Goal: Task Accomplishment & Management: Use online tool/utility

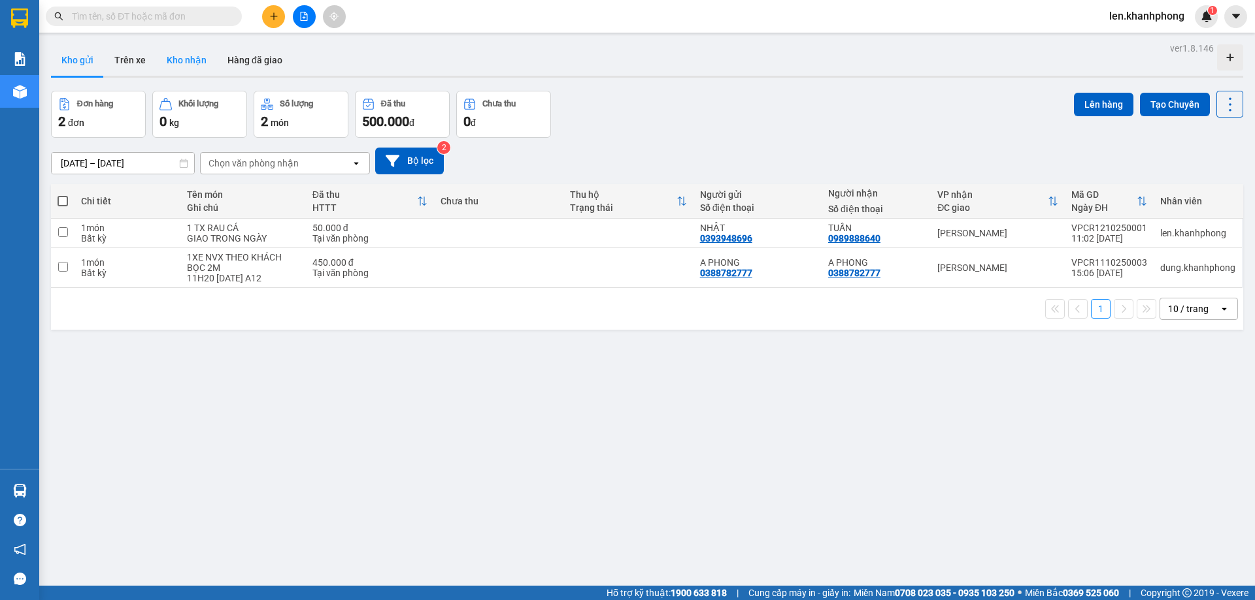
click at [203, 63] on button "Kho nhận" at bounding box center [186, 59] width 61 height 31
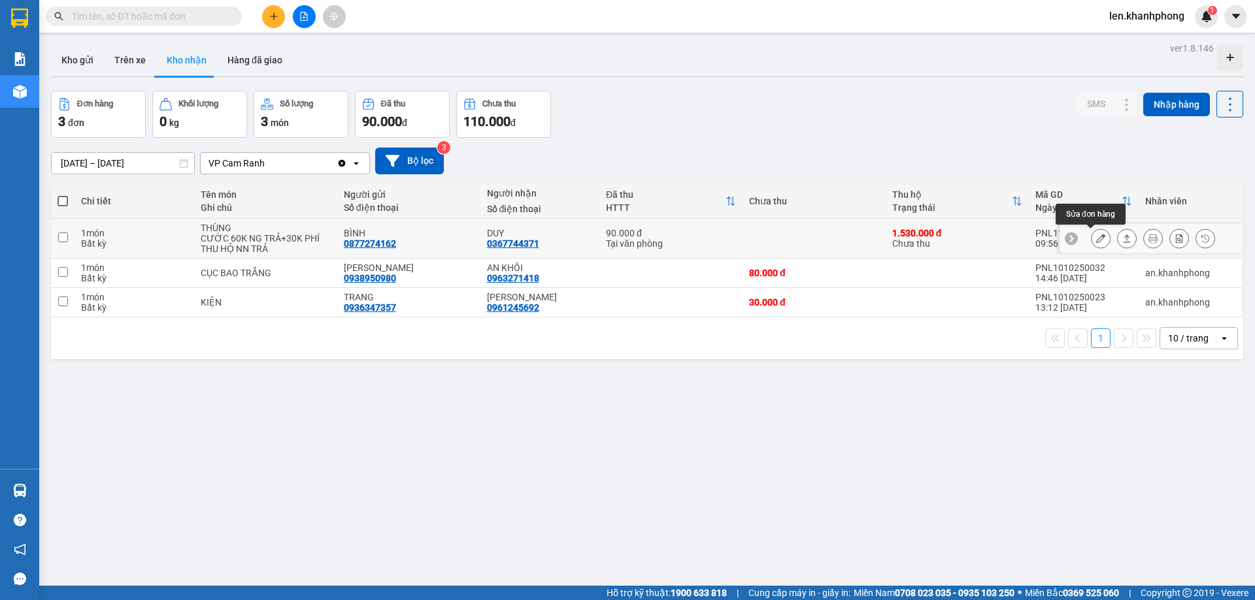
click at [1096, 239] on icon at bounding box center [1100, 238] width 9 height 9
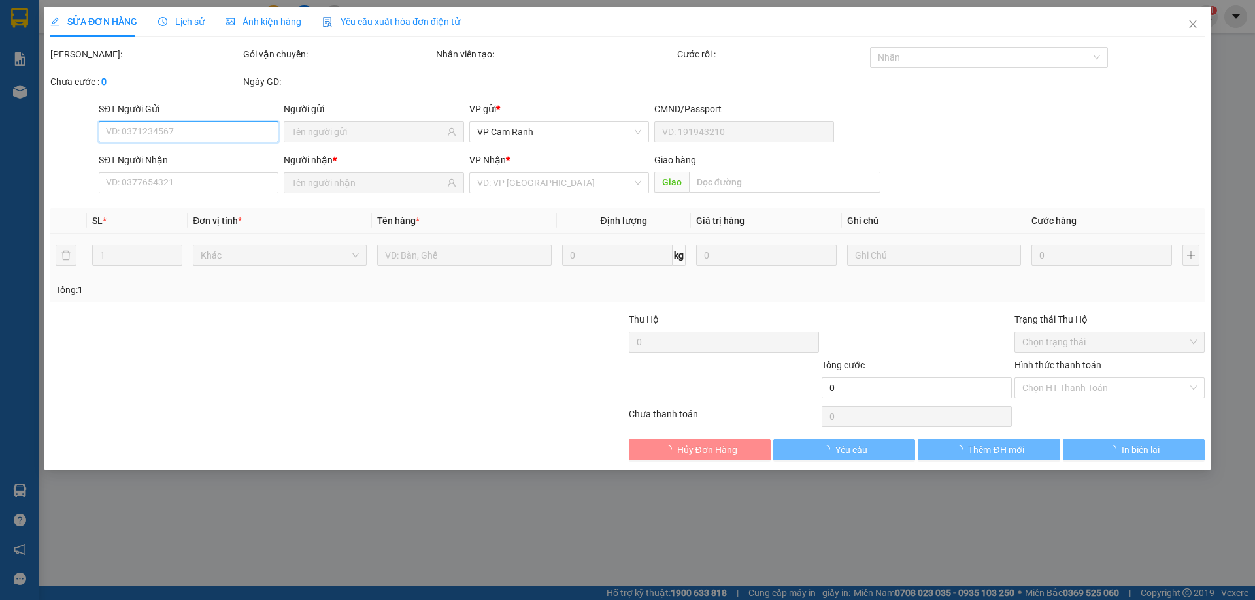
type input "0877274162"
type input "BÌNH"
type input "0367744371"
type input "DUY"
type input "CR"
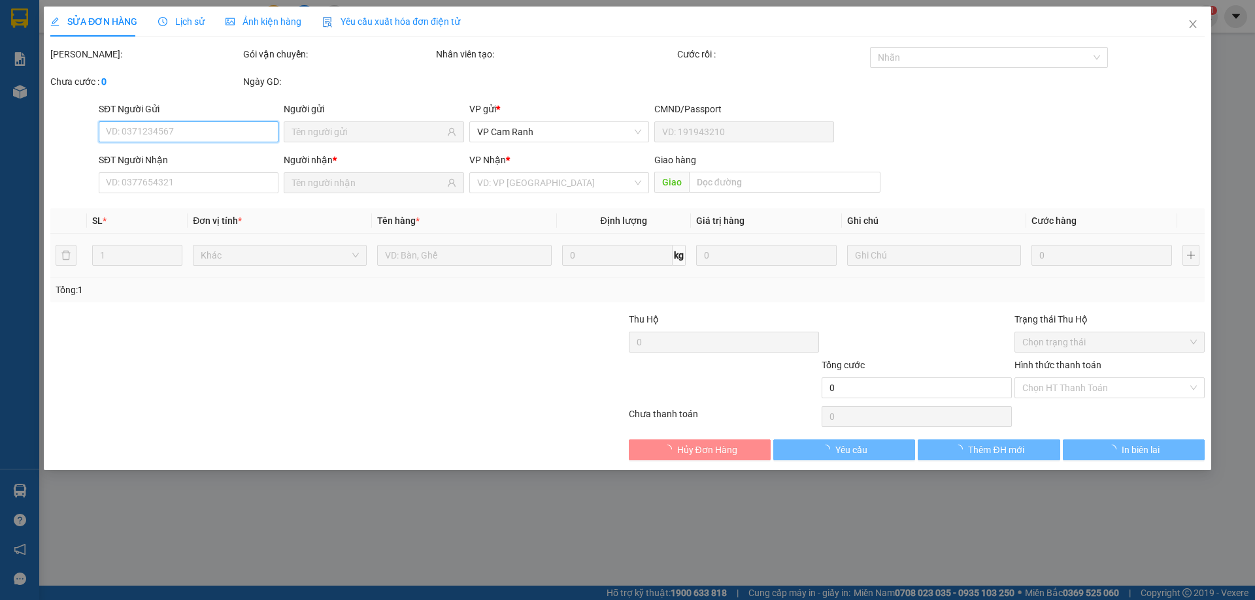
type input "90.000"
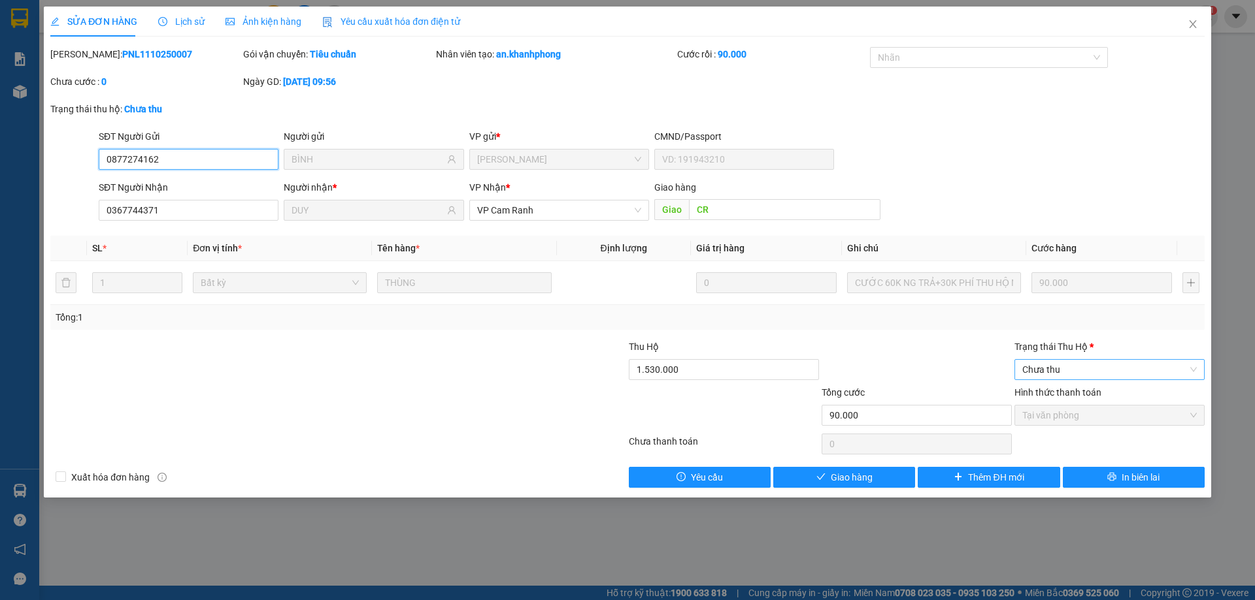
click at [1089, 362] on span "Chưa thu" at bounding box center [1109, 370] width 174 height 20
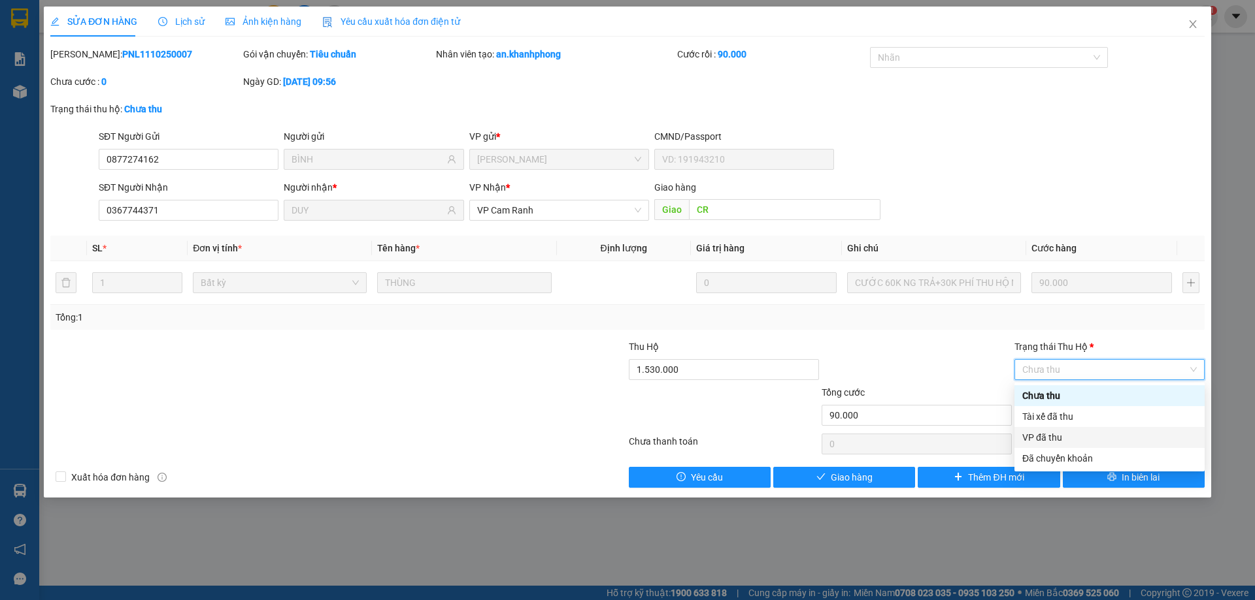
click at [1060, 438] on div "VP đã thu" at bounding box center [1109, 438] width 174 height 14
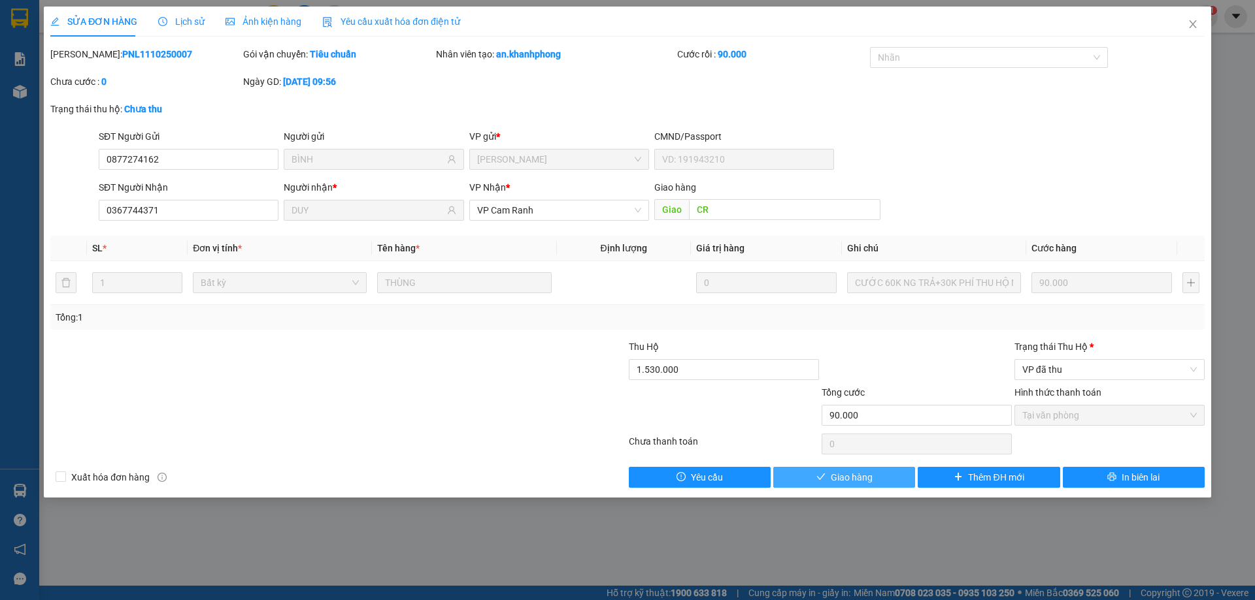
click at [834, 480] on span "Giao hàng" at bounding box center [851, 477] width 42 height 14
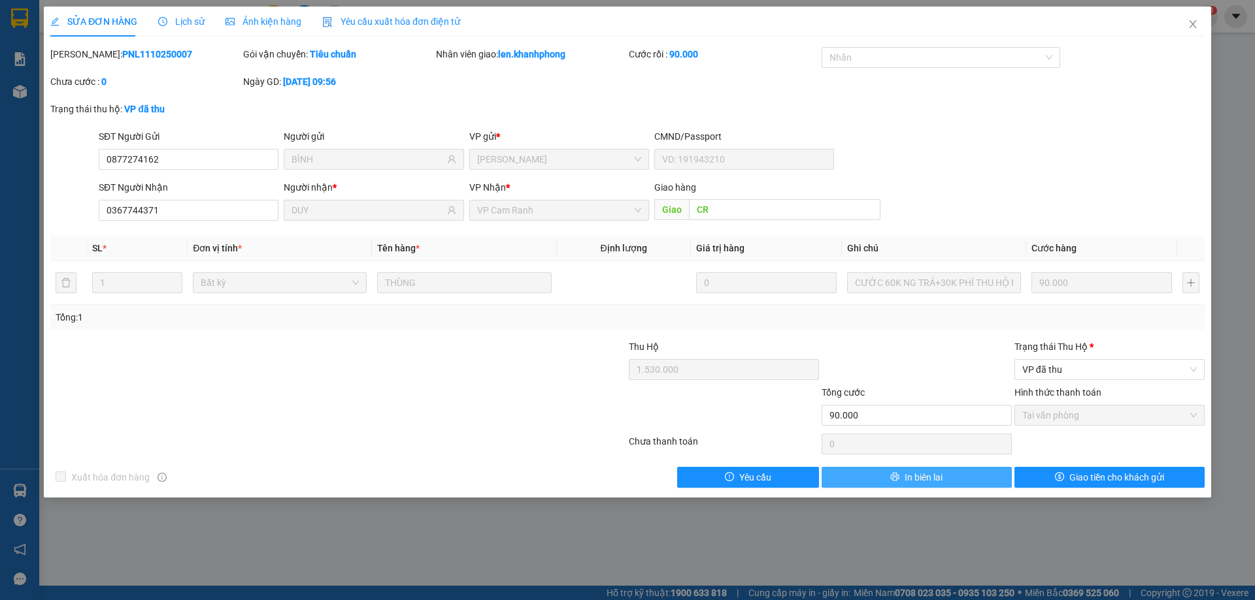
click at [927, 480] on span "In biên lai" at bounding box center [923, 477] width 38 height 14
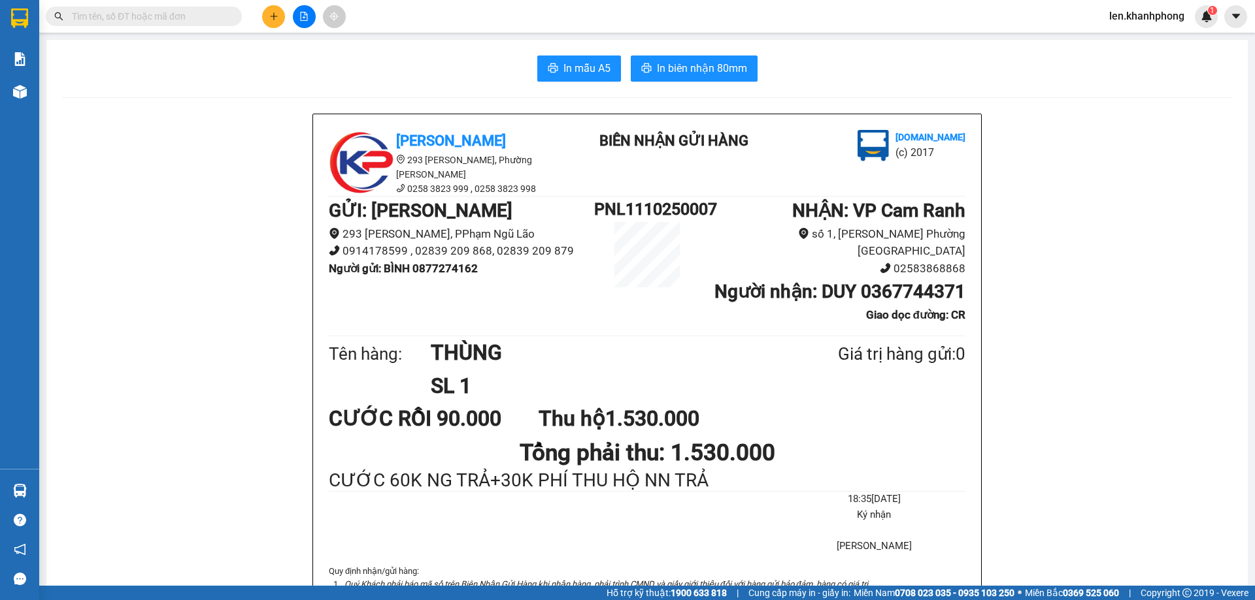
scroll to position [65, 0]
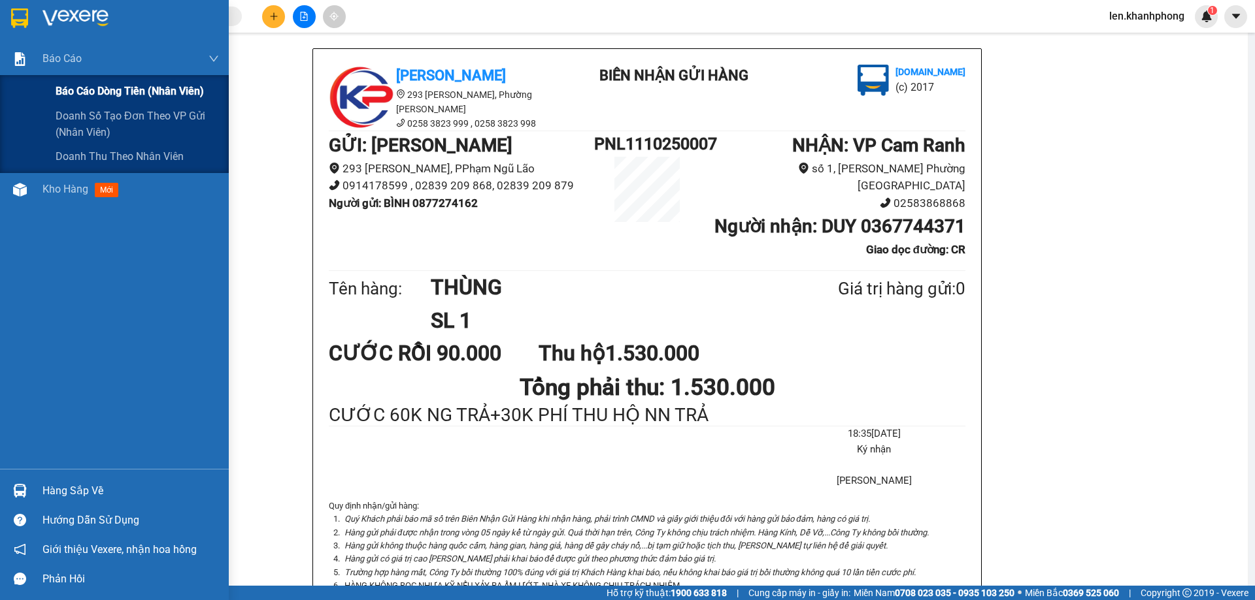
click at [56, 92] on span "Báo cáo dòng tiền (nhân viên)" at bounding box center [130, 91] width 148 height 16
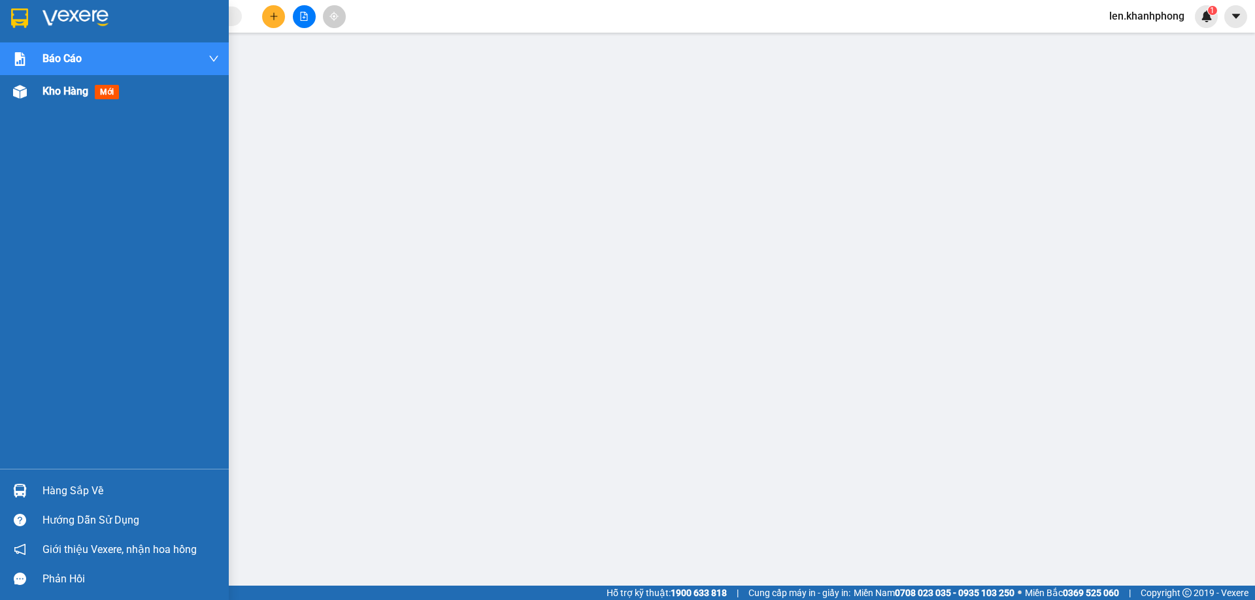
click at [72, 92] on span "Kho hàng" at bounding box center [65, 91] width 46 height 12
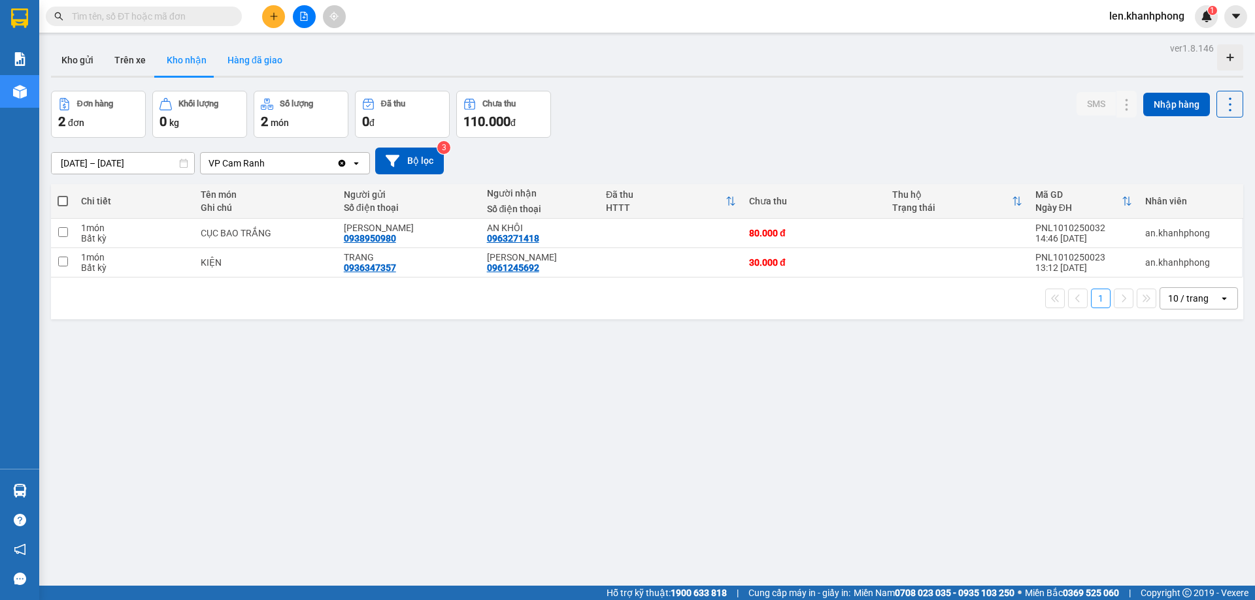
click at [244, 65] on button "Hàng đã giao" at bounding box center [255, 59] width 76 height 31
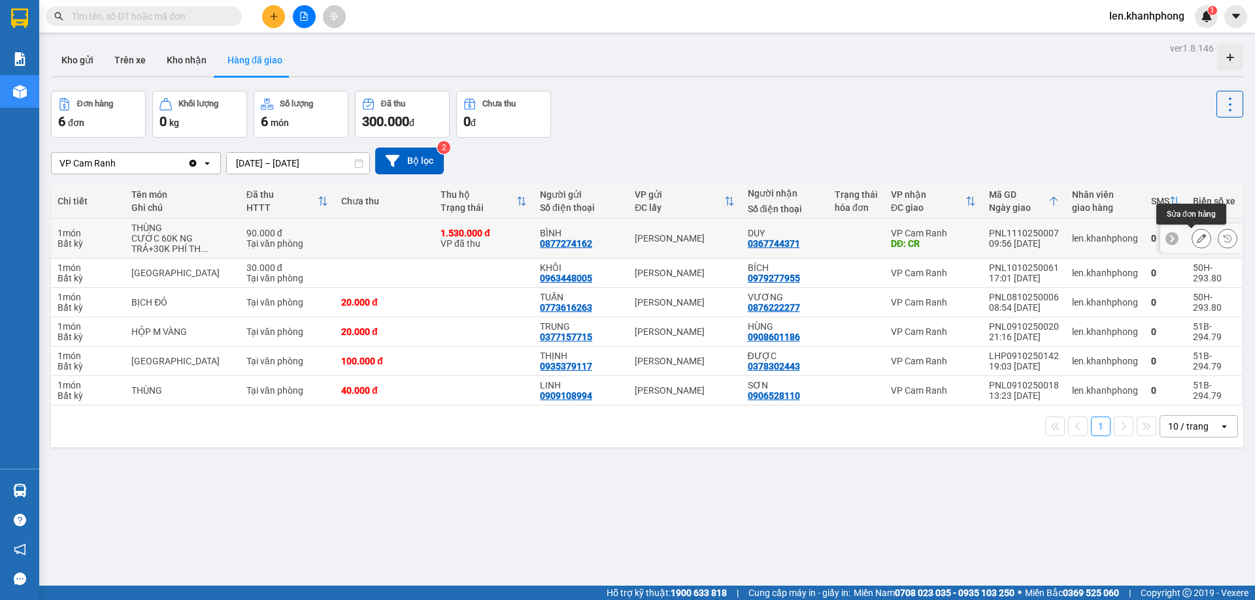
click at [1192, 241] on button at bounding box center [1201, 238] width 18 height 23
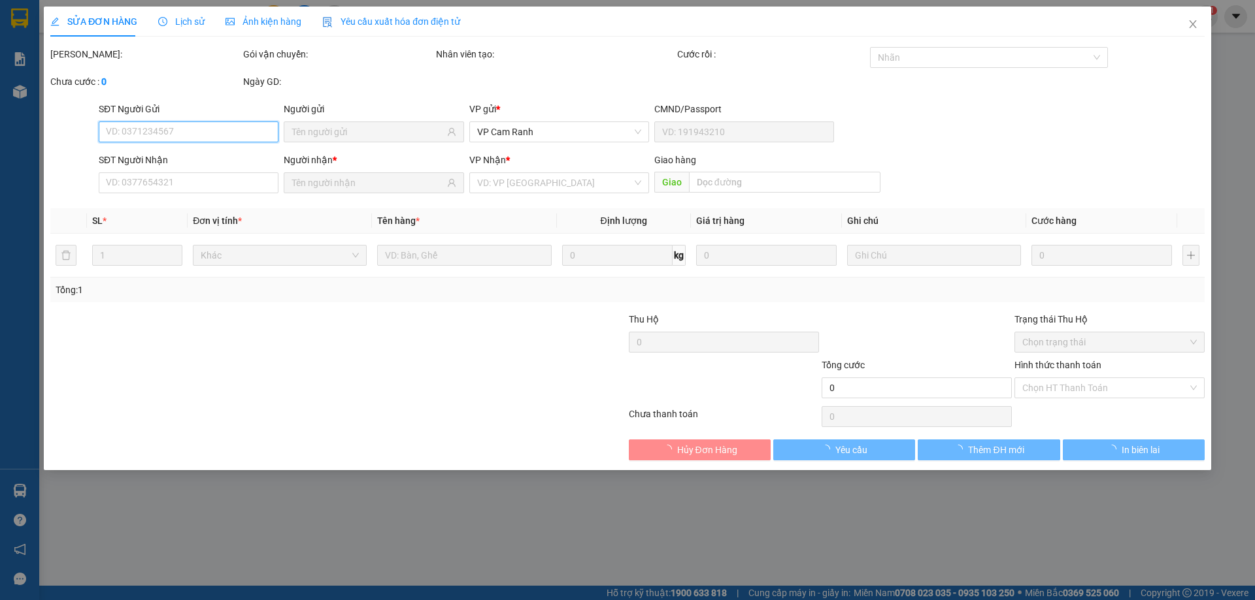
type input "0877274162"
type input "BÌNH"
type input "0367744371"
type input "DUY"
type input "CR"
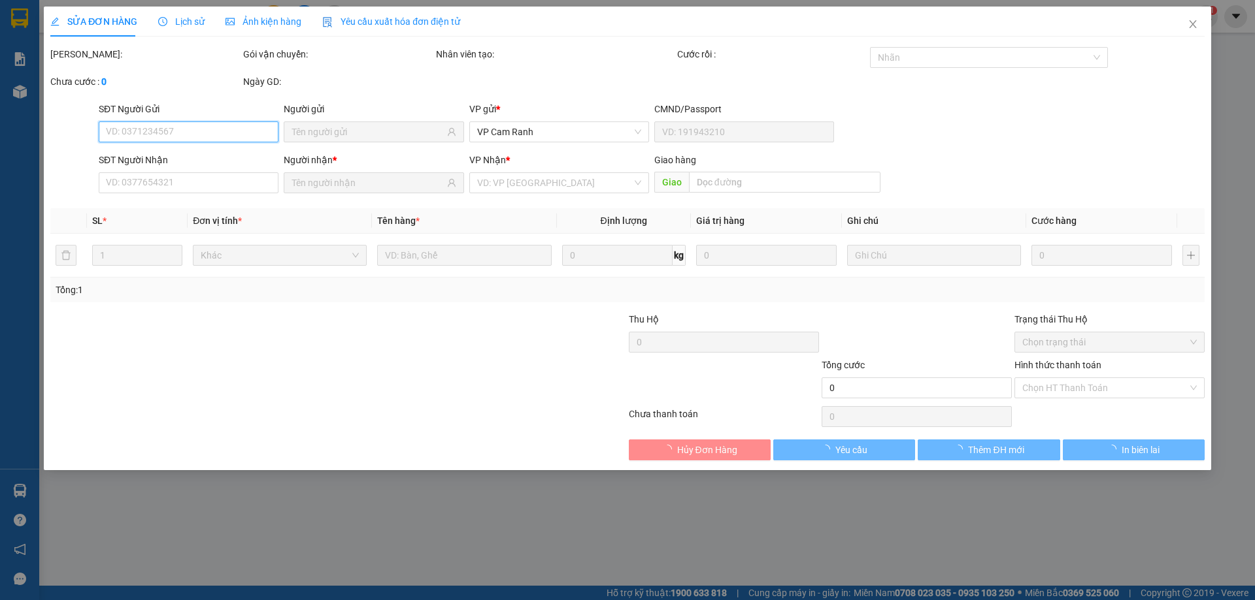
type input "1.530.000"
type input "90.000"
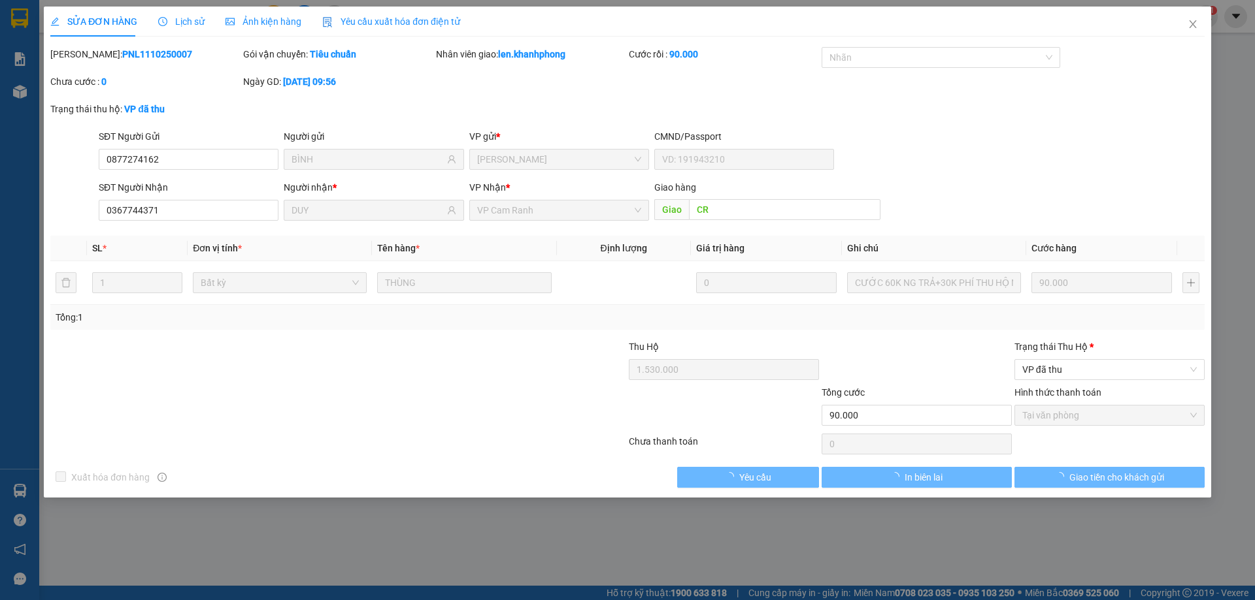
click at [198, 23] on span "Lịch sử" at bounding box center [181, 21] width 46 height 10
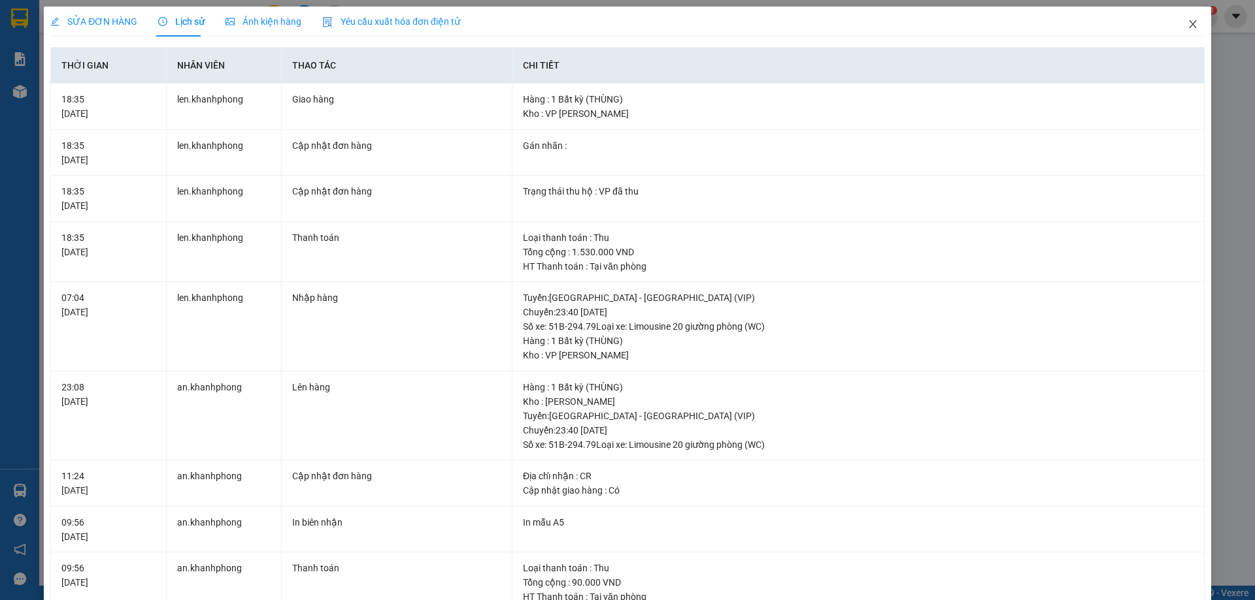
click at [1192, 27] on span "Close" at bounding box center [1192, 25] width 37 height 37
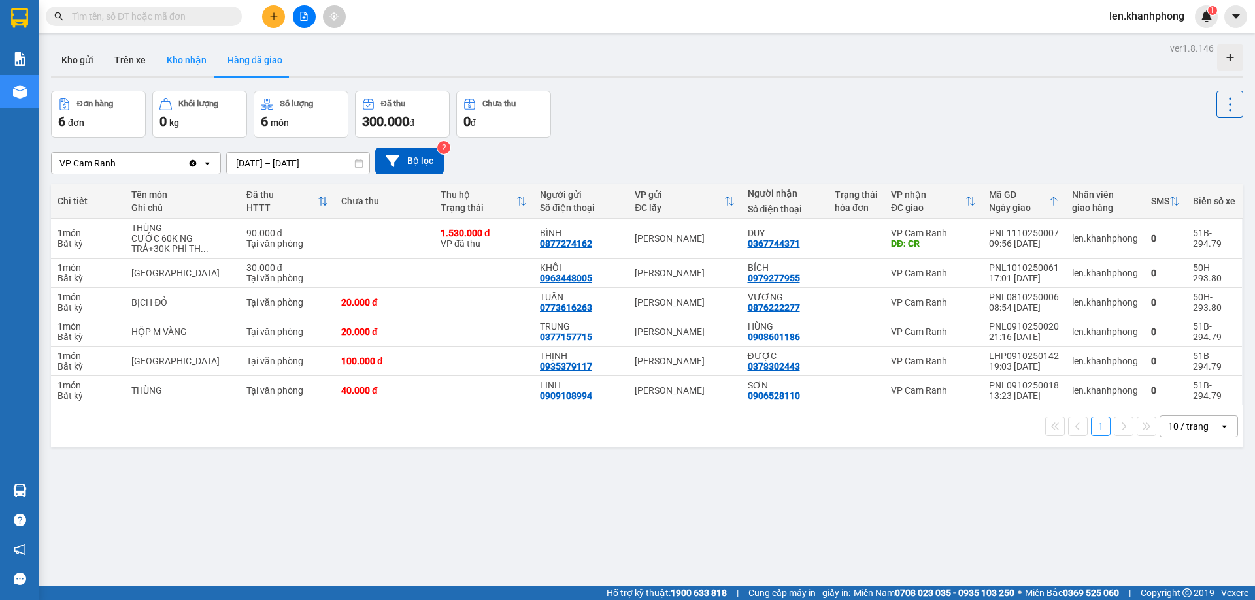
click at [198, 53] on button "Kho nhận" at bounding box center [186, 59] width 61 height 31
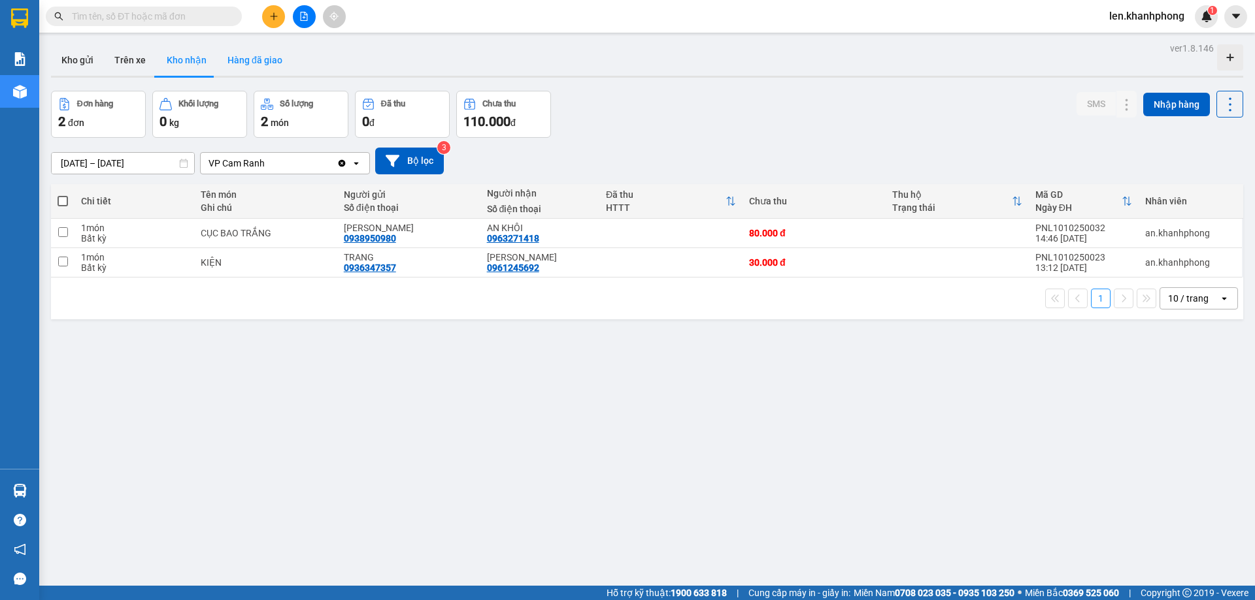
click at [281, 58] on button "Hàng đã giao" at bounding box center [255, 59] width 76 height 31
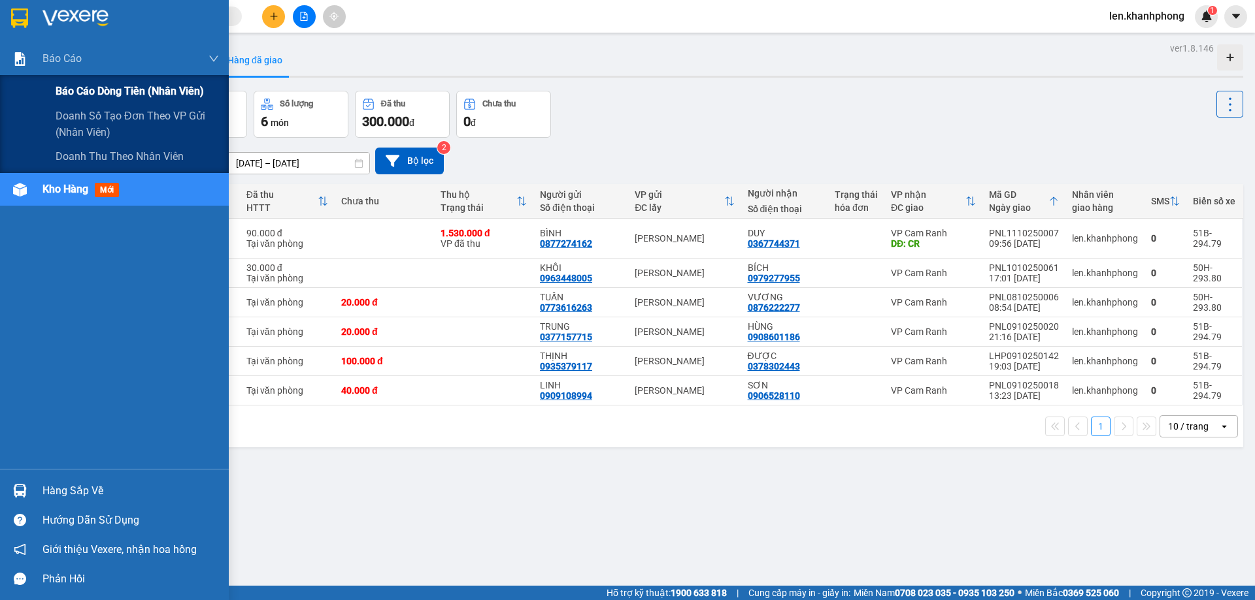
click at [88, 95] on span "Báo cáo dòng tiền (nhân viên)" at bounding box center [130, 91] width 148 height 16
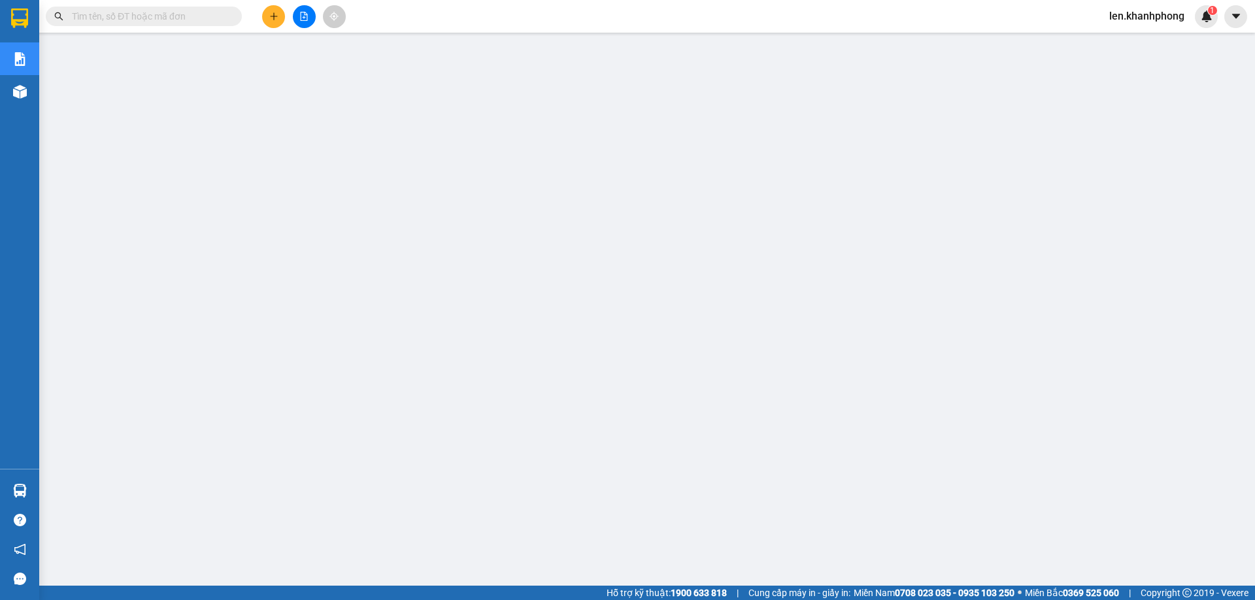
click at [212, 14] on input "text" at bounding box center [149, 16] width 154 height 14
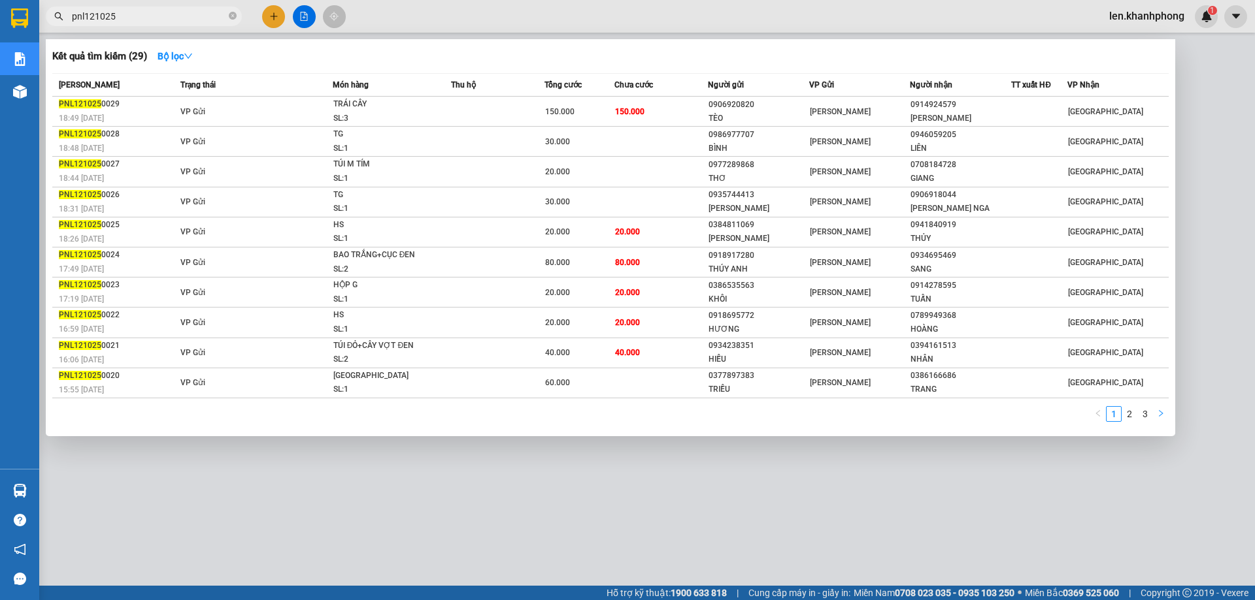
type input "pnl121025"
click at [1164, 414] on button "button" at bounding box center [1161, 414] width 16 height 16
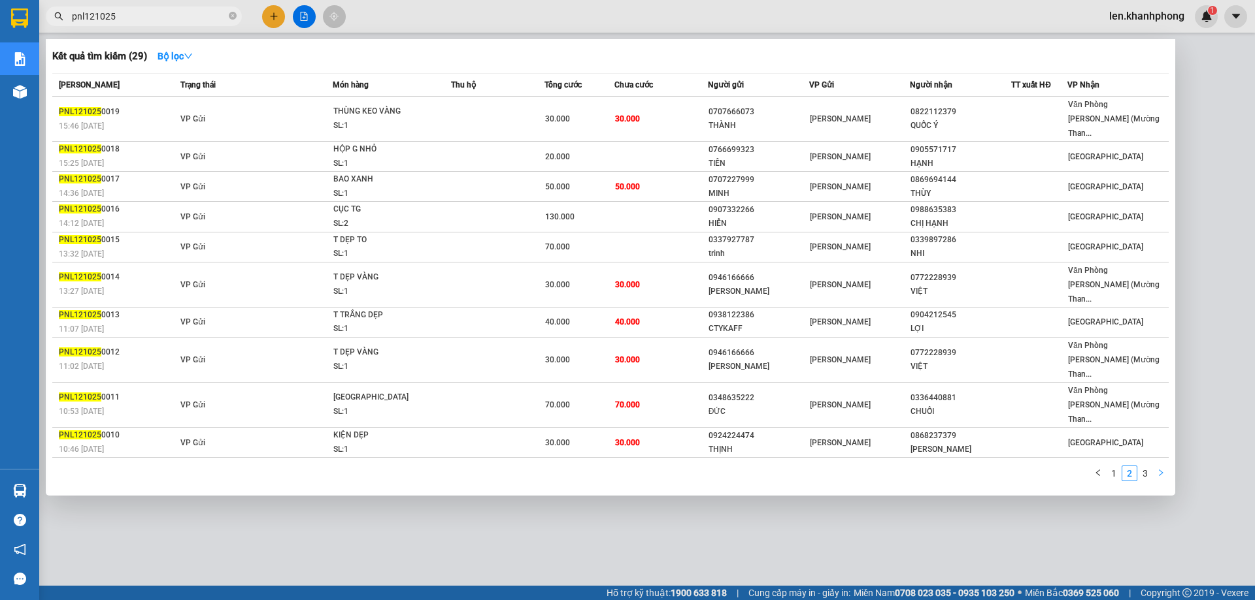
click at [1163, 469] on icon "right" at bounding box center [1161, 473] width 8 height 8
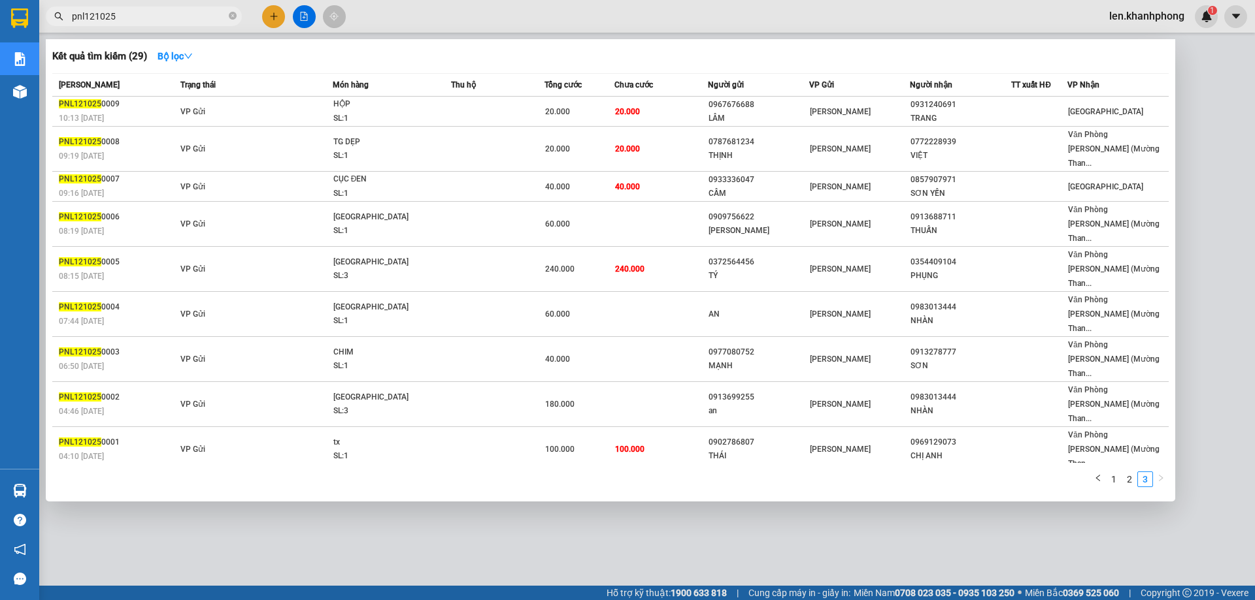
click at [590, 457] on div at bounding box center [627, 300] width 1255 height 600
